Goal: Check status

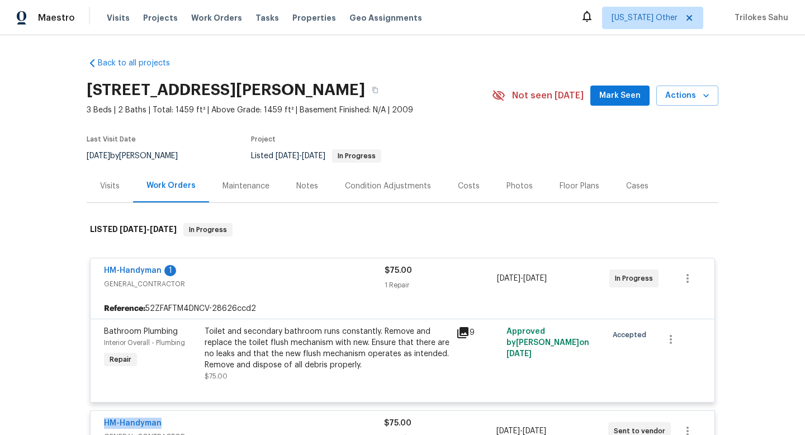
scroll to position [201, 0]
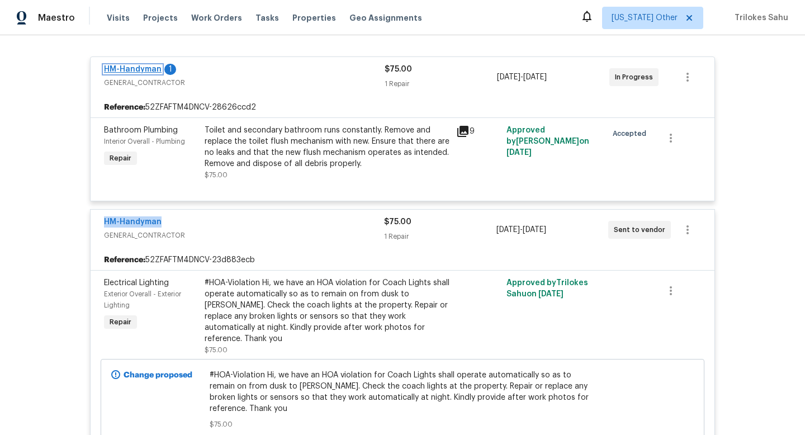
click at [136, 72] on link "HM-Handyman" at bounding box center [133, 69] width 58 height 8
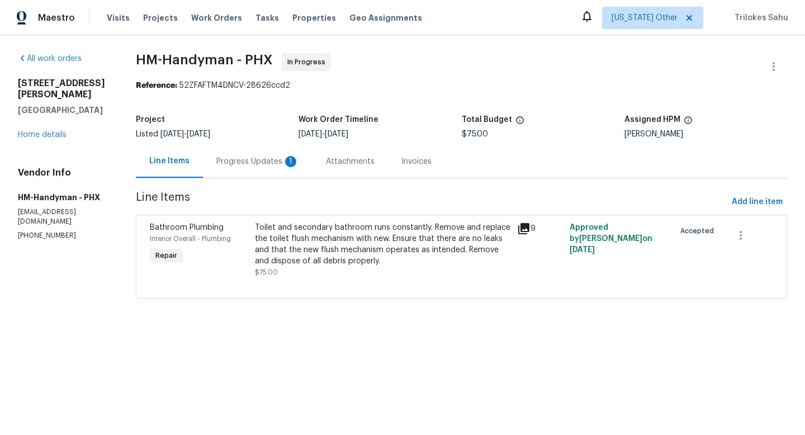
click at [241, 169] on div "Progress Updates 1" at bounding box center [258, 161] width 110 height 33
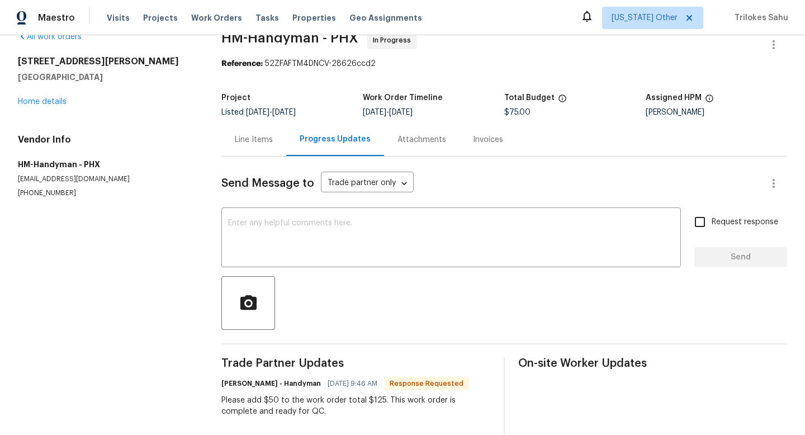
scroll to position [22, 0]
click at [246, 143] on div "Line Items" at bounding box center [254, 139] width 38 height 11
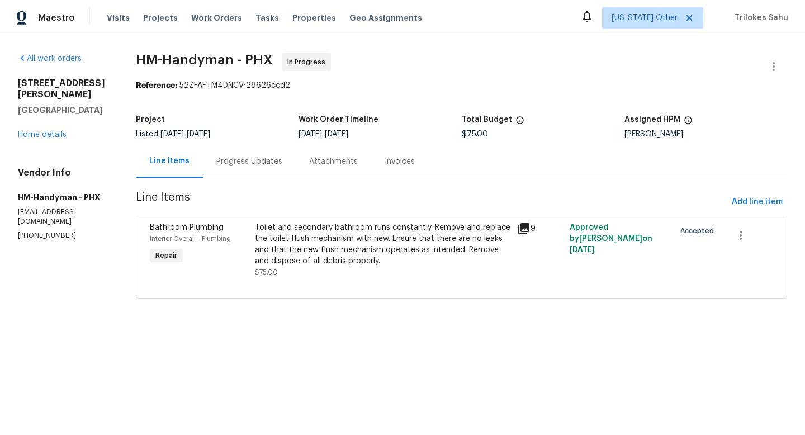
click at [330, 260] on div "Toilet and secondary bathroom runs constantly. Remove and replace the toilet fl…" at bounding box center [383, 244] width 256 height 45
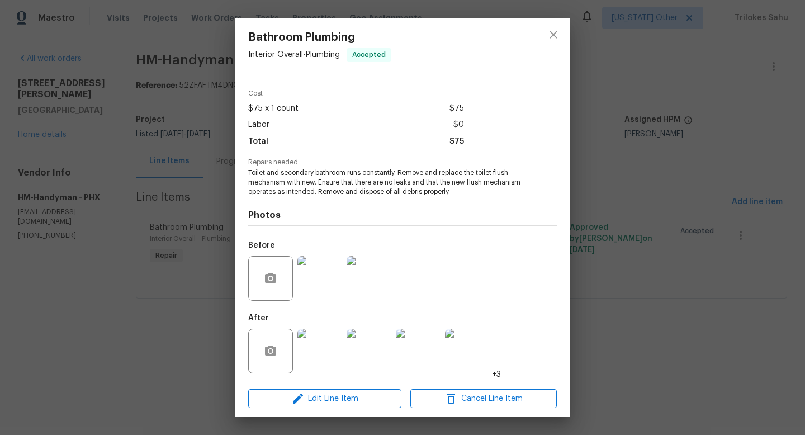
scroll to position [42, 0]
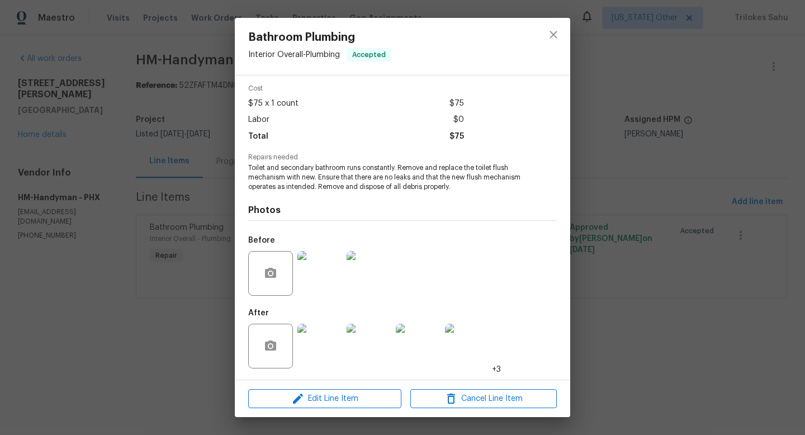
click at [321, 338] on img at bounding box center [319, 346] width 45 height 45
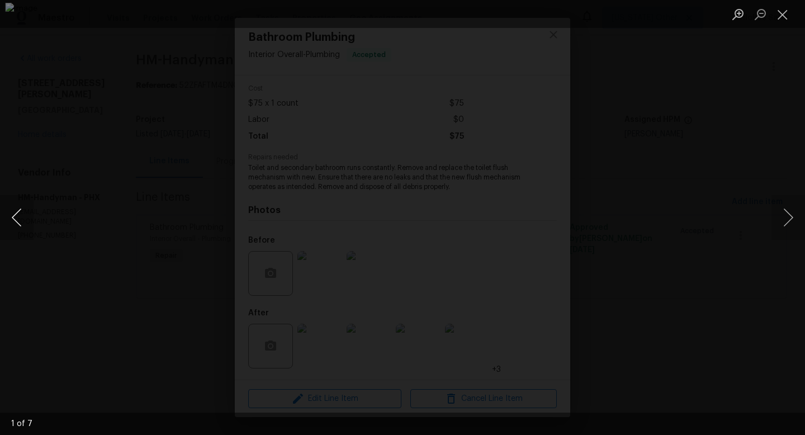
click at [22, 221] on button "Previous image" at bounding box center [17, 217] width 34 height 45
click at [22, 222] on button "Previous image" at bounding box center [17, 217] width 34 height 45
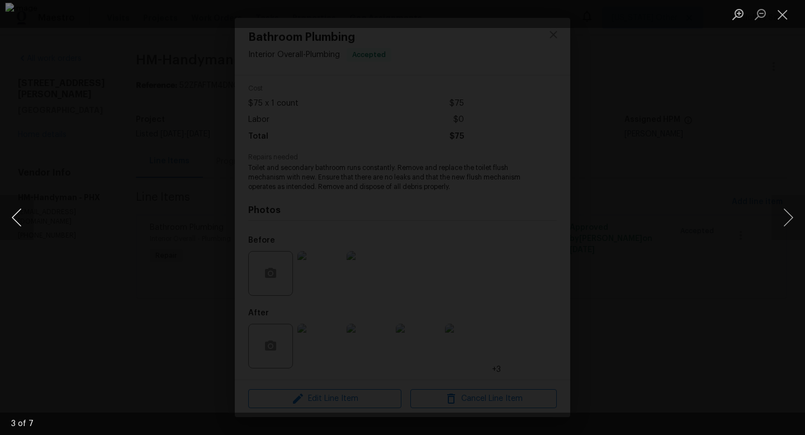
click at [22, 222] on button "Previous image" at bounding box center [17, 217] width 34 height 45
click at [23, 215] on button "Previous image" at bounding box center [17, 217] width 34 height 45
